Goal: Task Accomplishment & Management: Manage account settings

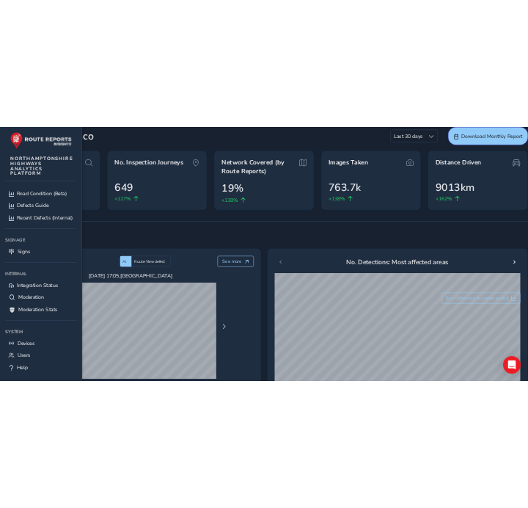
scroll to position [172, 0]
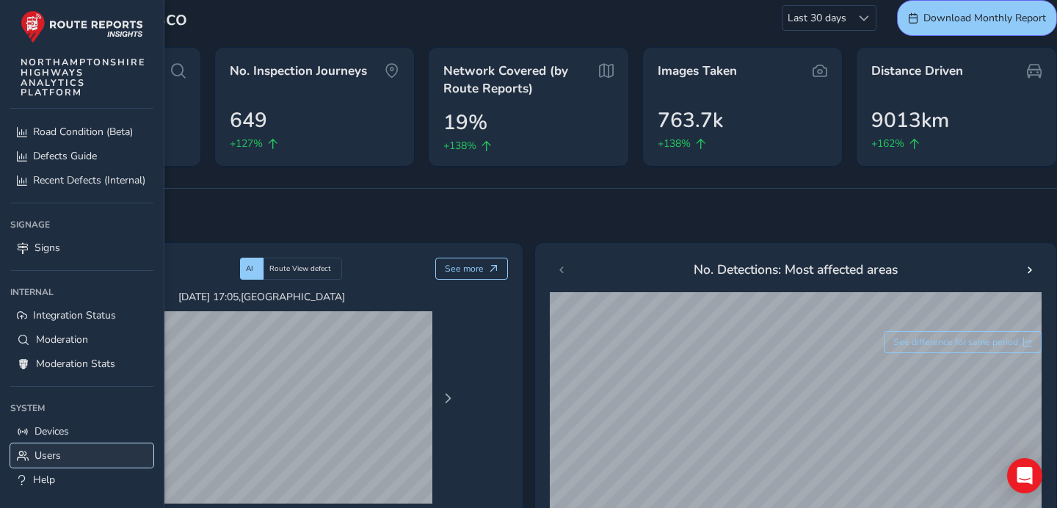
click at [85, 456] on link "Users" at bounding box center [81, 455] width 143 height 24
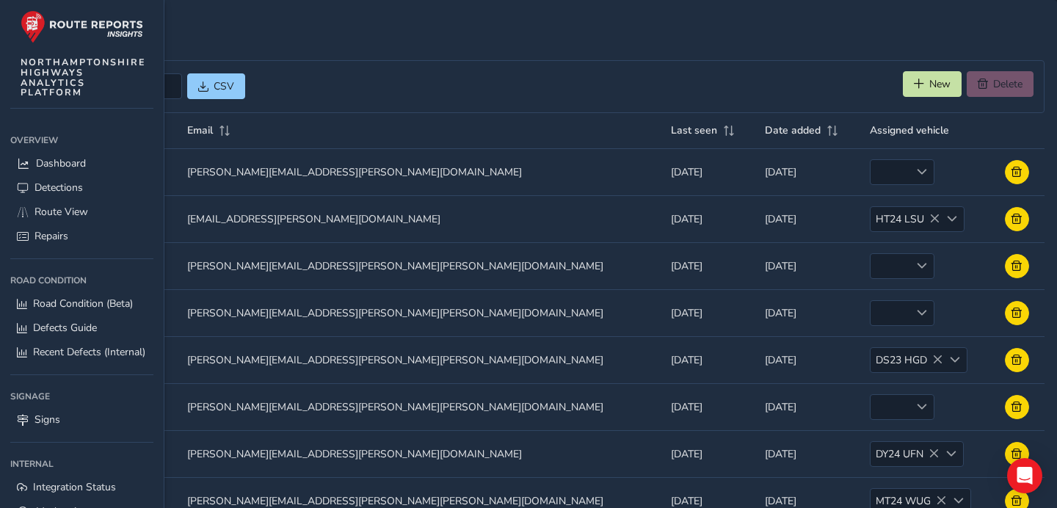
scroll to position [0, 5]
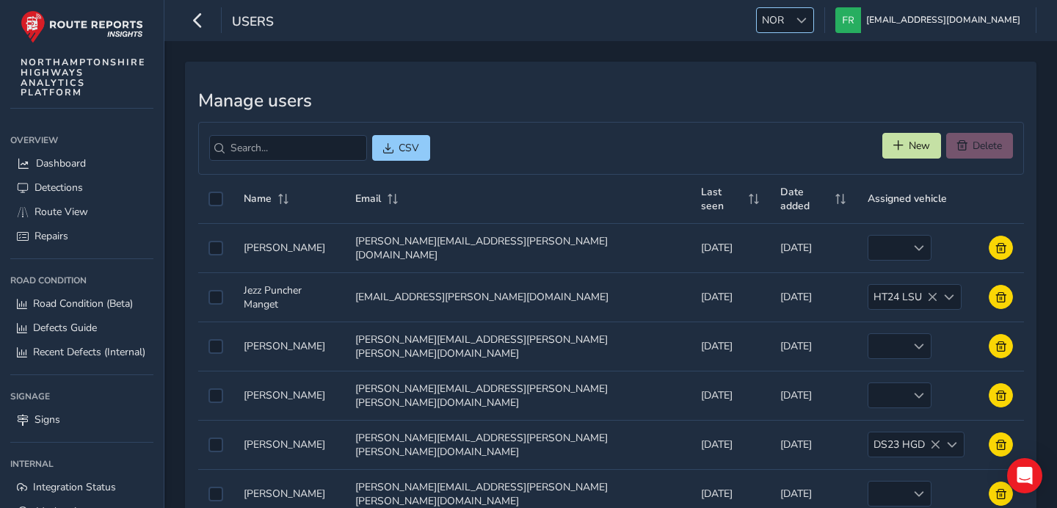
click at [806, 23] on span at bounding box center [801, 20] width 10 height 10
click at [745, 71] on div "Manage users CSV New Delete Name Email Last seen Date added Assigned vehicle Na…" at bounding box center [610, 414] width 851 height 704
